Goal: Task Accomplishment & Management: Complete application form

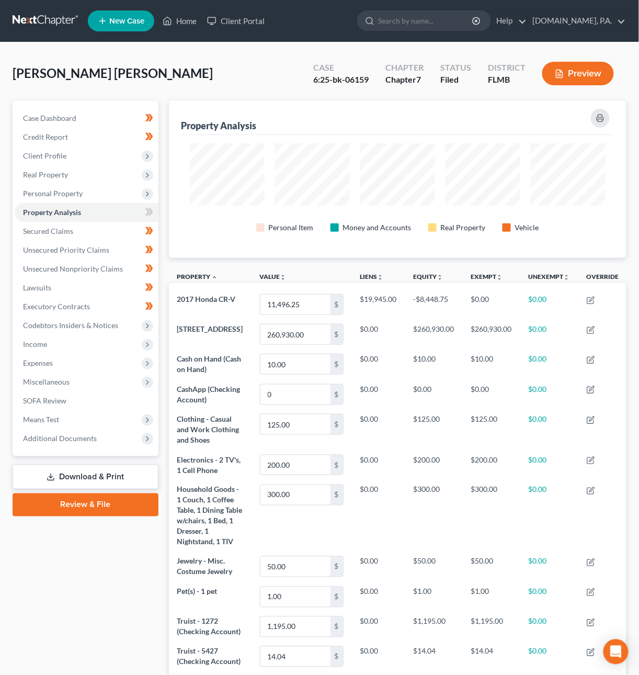
click at [29, 25] on link at bounding box center [46, 21] width 67 height 19
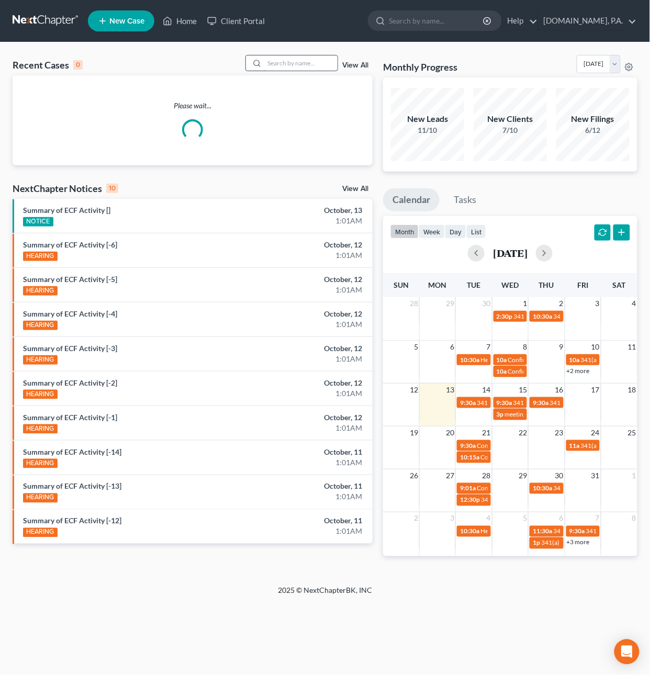
click at [271, 62] on input "search" at bounding box center [300, 62] width 73 height 15
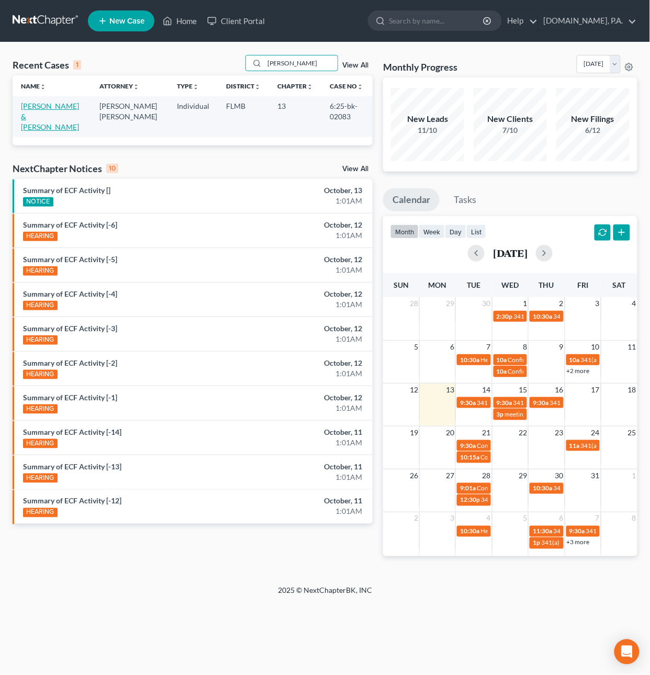
type input "elyea"
click at [59, 107] on link "Elyea, Blake & Jessica" at bounding box center [50, 116] width 58 height 30
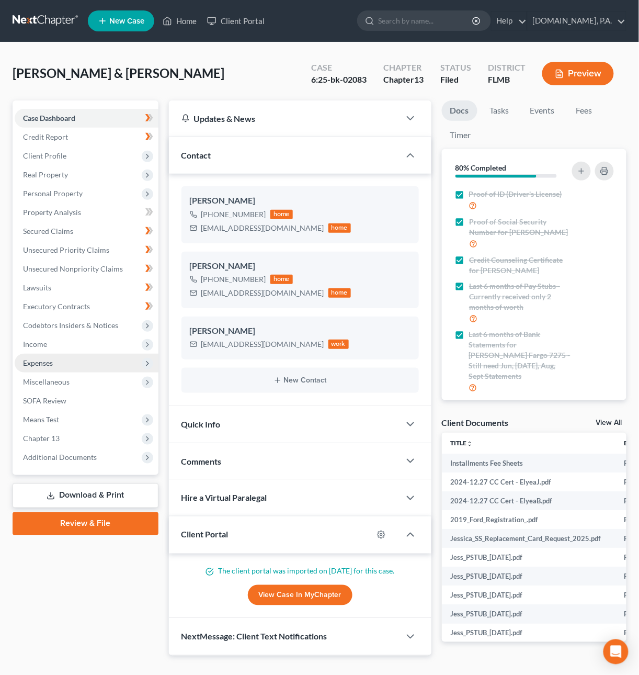
click at [60, 360] on span "Expenses" at bounding box center [87, 363] width 144 height 19
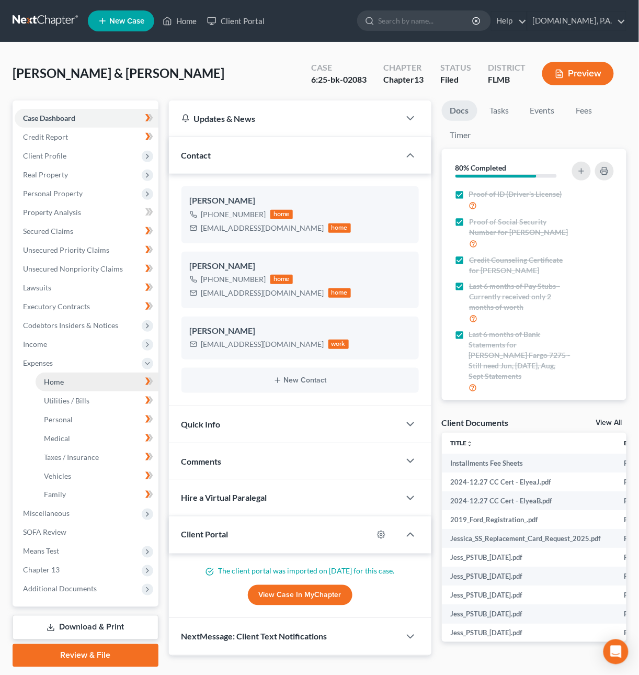
click at [75, 381] on link "Home" at bounding box center [97, 381] width 123 height 19
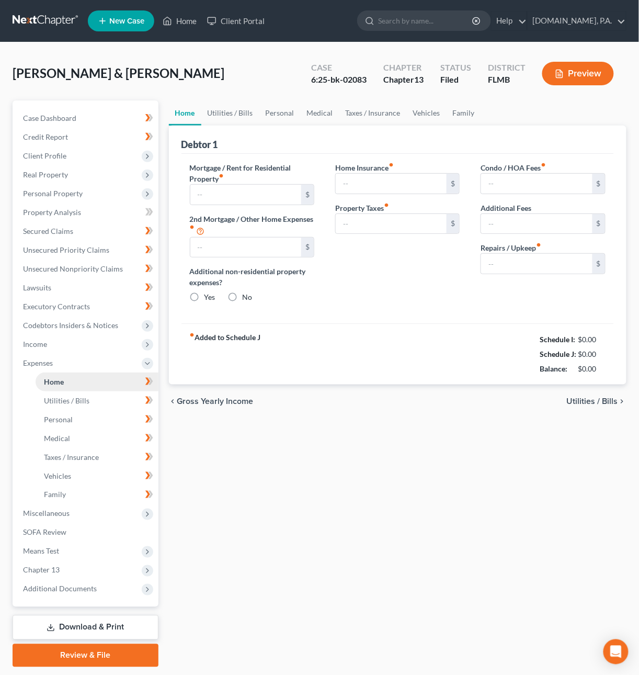
type input "2,186.00"
type input "424.00"
radio input "true"
type input "388.00"
type input "320.00"
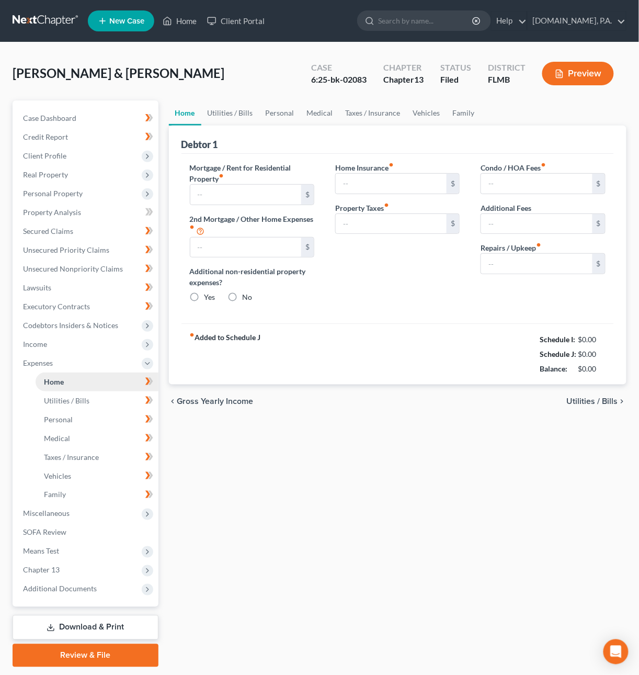
type input "60.00"
type input "176.00"
type input "320.00"
click at [36, 342] on span "Income" at bounding box center [35, 343] width 24 height 9
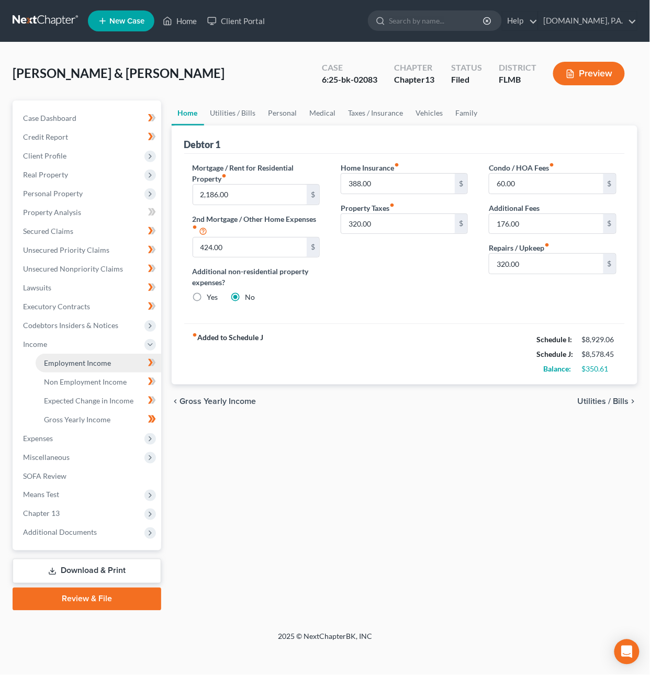
click at [62, 358] on span "Employment Income" at bounding box center [77, 362] width 67 height 9
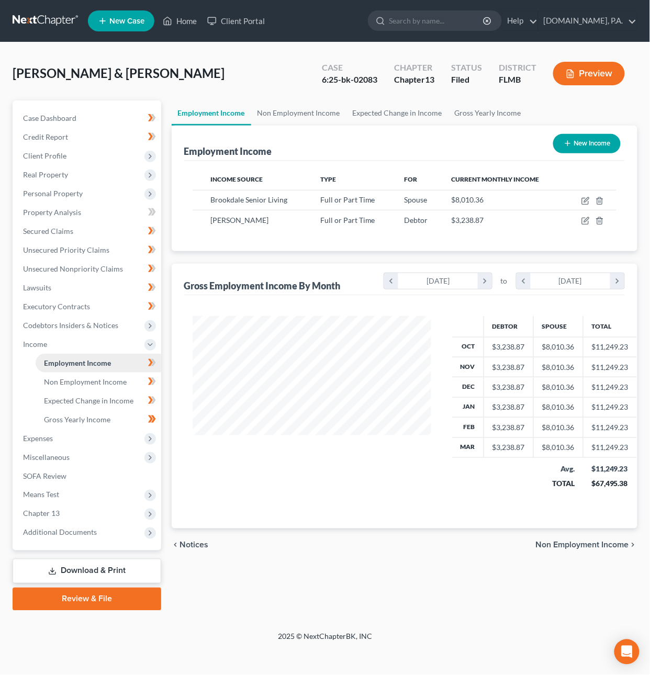
scroll to position [189, 260]
click at [586, 220] on icon "button" at bounding box center [585, 221] width 8 height 8
select select "0"
select select "23"
select select "0"
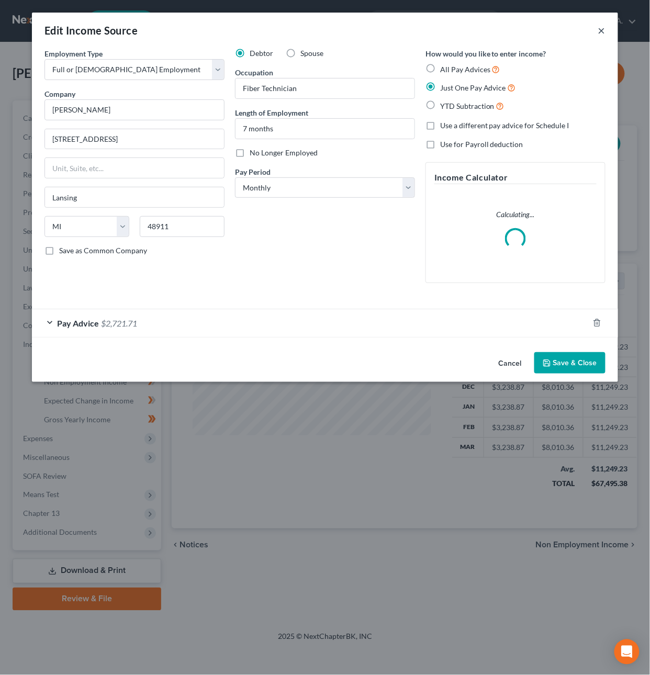
click at [601, 32] on button "×" at bounding box center [601, 30] width 7 height 13
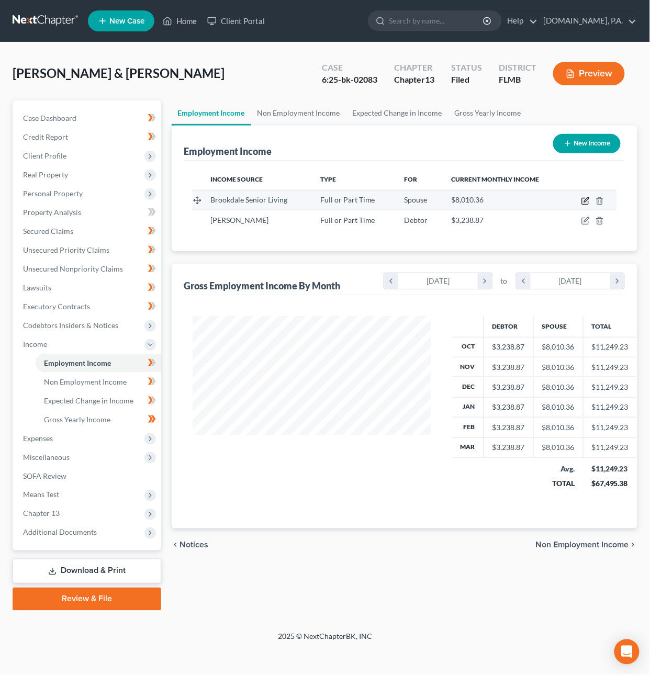
click at [585, 200] on icon "button" at bounding box center [586, 199] width 5 height 5
select select "0"
select select "9"
select select "0"
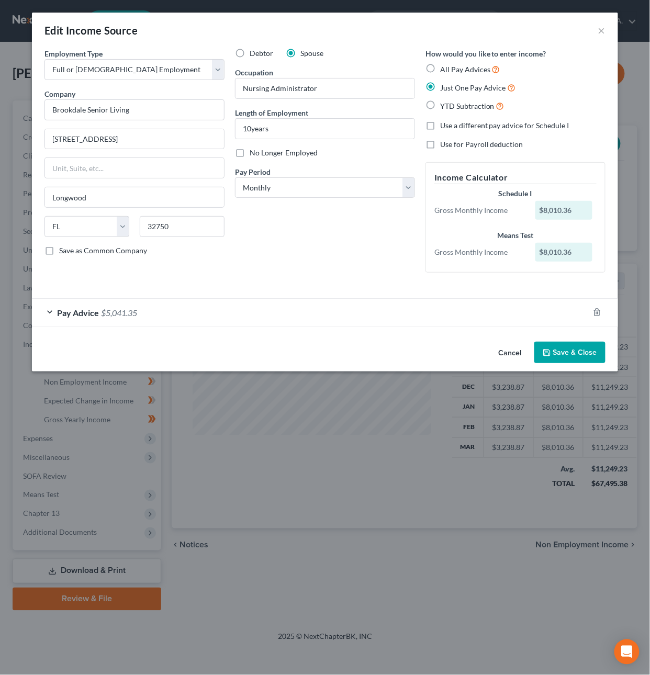
click at [508, 355] on button "Cancel" at bounding box center [510, 353] width 40 height 21
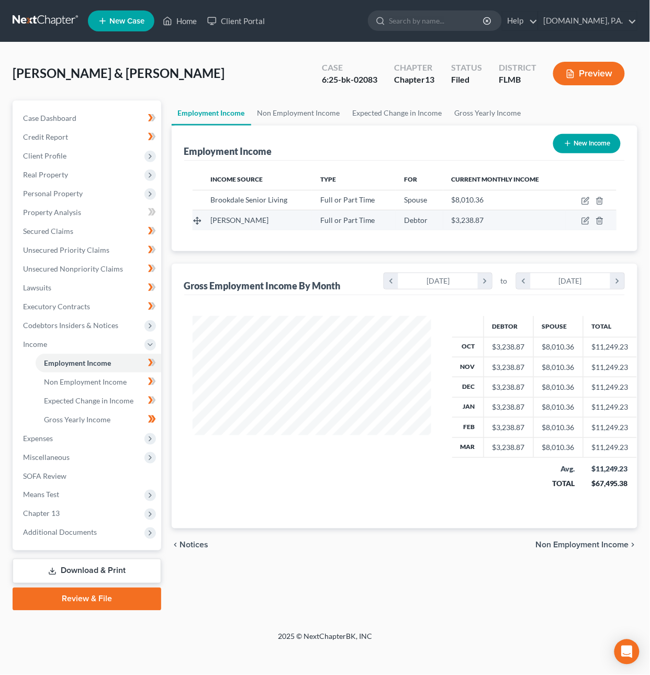
click at [583, 224] on td at bounding box center [590, 220] width 51 height 20
click at [584, 223] on icon "button" at bounding box center [585, 221] width 6 height 6
select select "0"
select select "23"
select select "0"
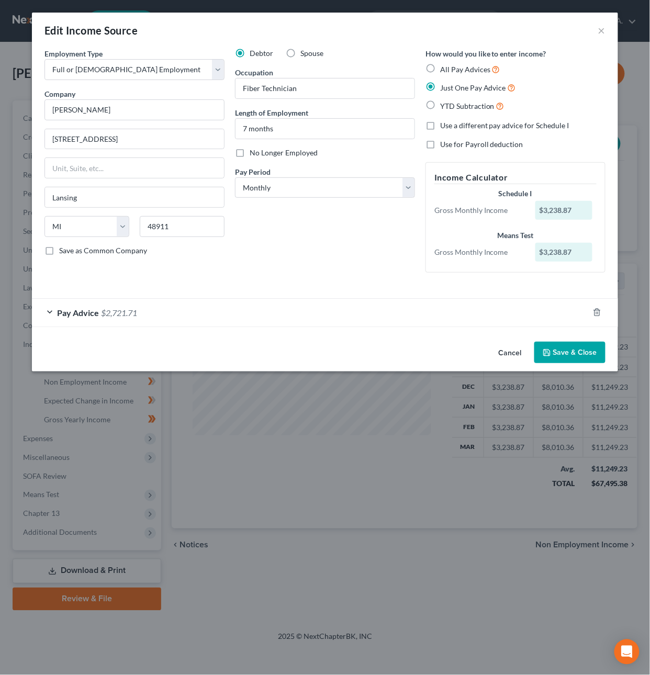
click at [574, 353] on button "Save & Close" at bounding box center [569, 353] width 71 height 22
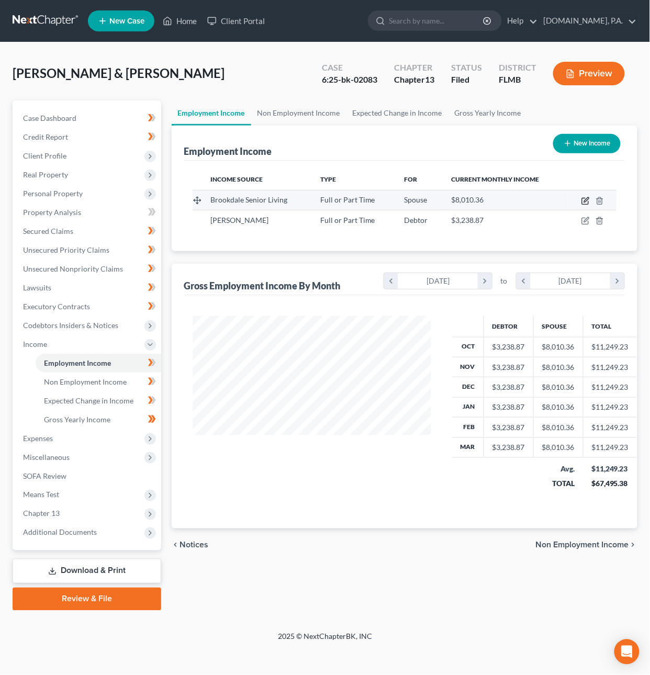
click at [588, 199] on icon "button" at bounding box center [585, 201] width 8 height 8
select select "0"
select select "9"
select select "0"
